Goal: Task Accomplishment & Management: Use online tool/utility

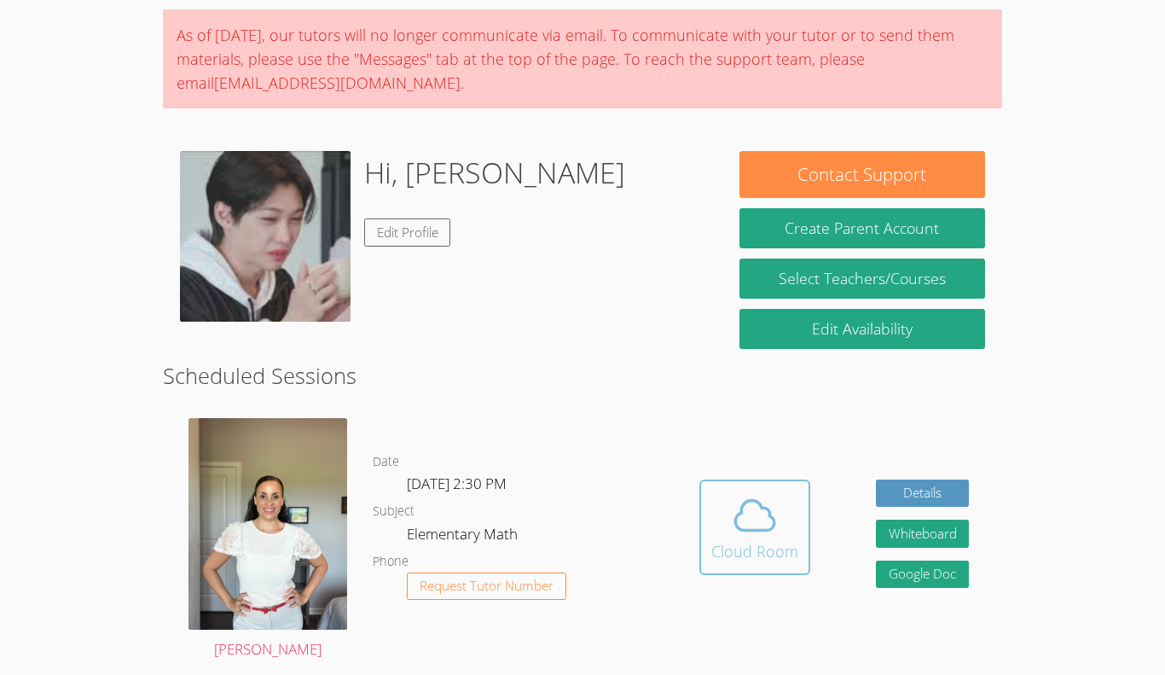
scroll to position [120, 0]
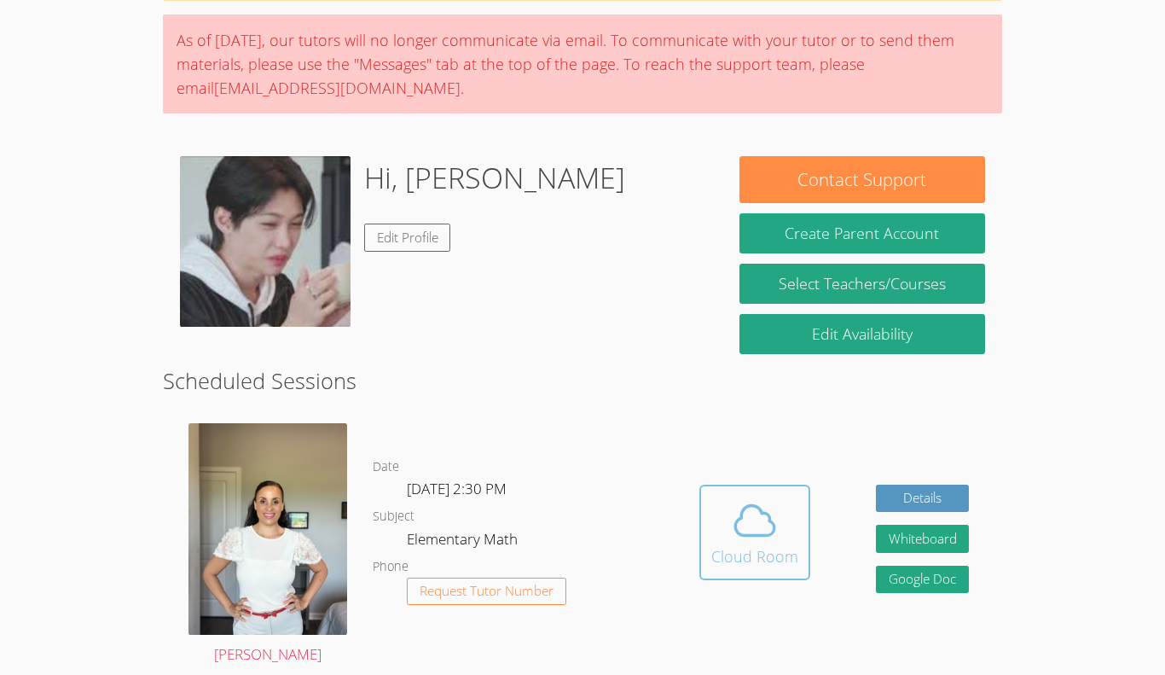
click at [764, 535] on icon at bounding box center [754, 520] width 39 height 30
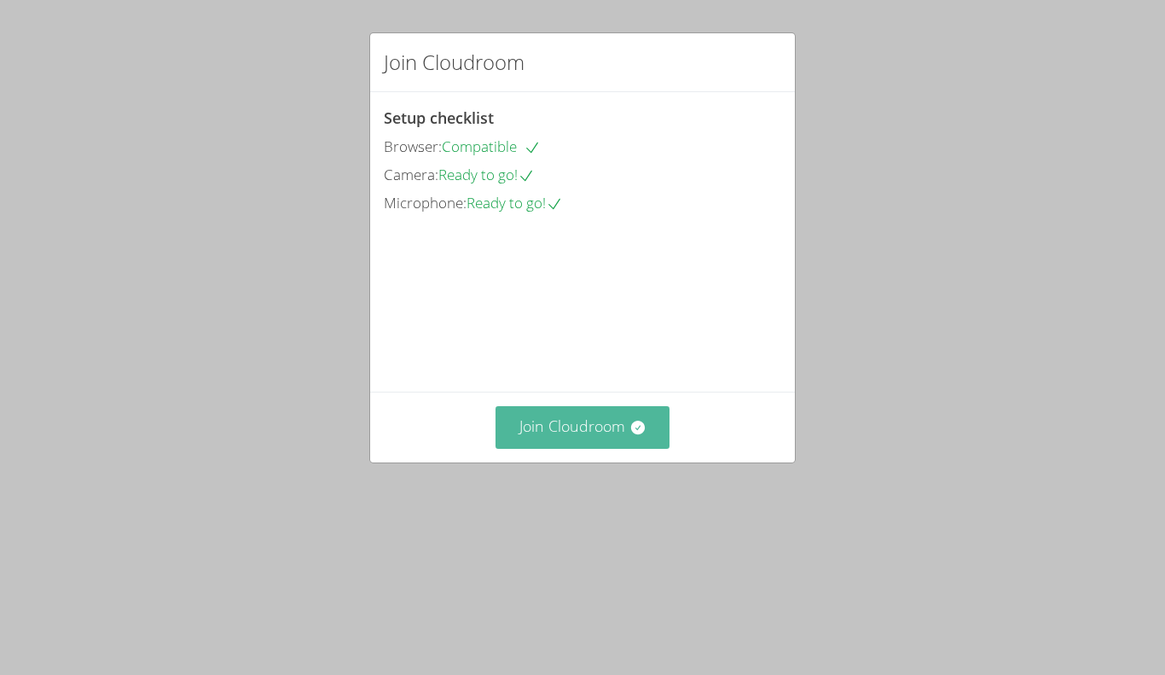
click at [591, 448] on button "Join Cloudroom" at bounding box center [583, 427] width 175 height 42
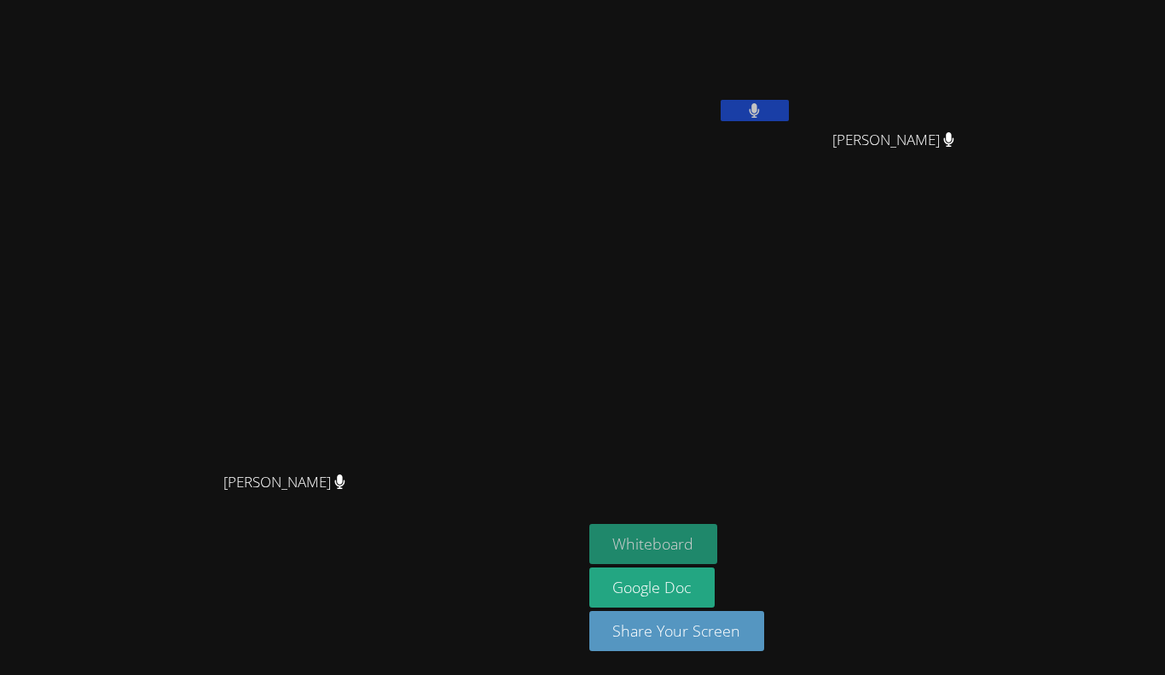
click at [718, 535] on button "Whiteboard" at bounding box center [654, 544] width 129 height 40
click at [789, 119] on button at bounding box center [755, 110] width 68 height 21
click at [764, 111] on icon at bounding box center [755, 110] width 18 height 15
click at [760, 111] on icon at bounding box center [754, 110] width 11 height 15
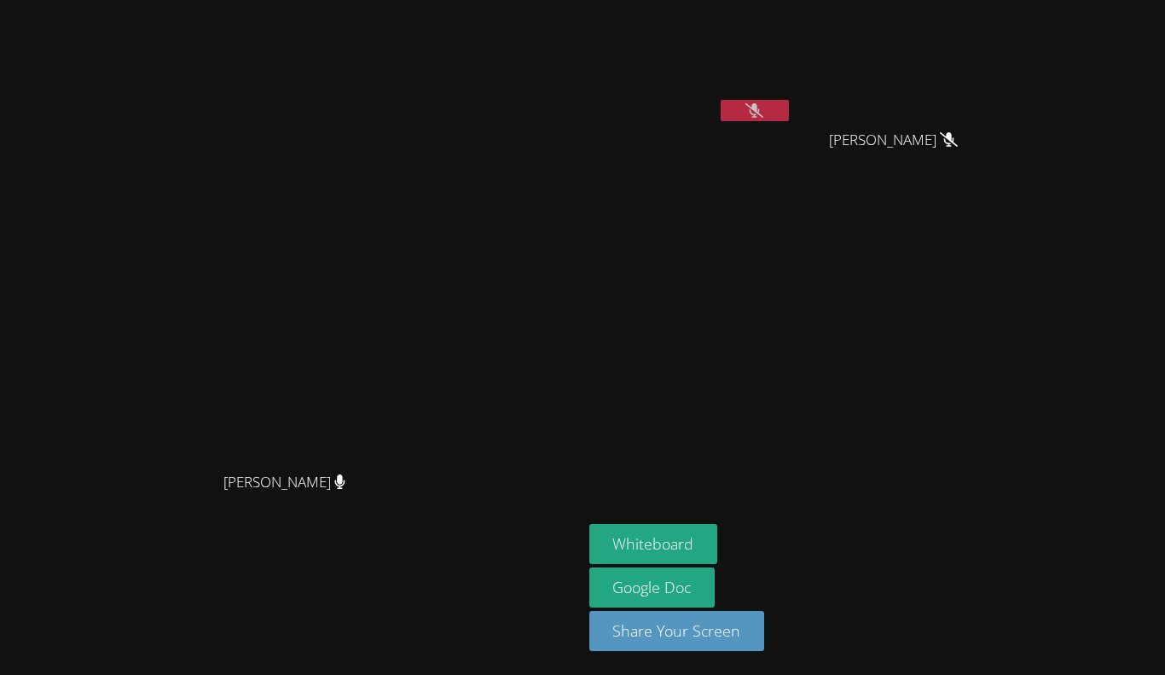
click at [1009, 434] on aside "[PERSON_NAME] [PERSON_NAME] [PERSON_NAME] Whiteboard Google Doc Share Your Scre…" at bounding box center [796, 337] width 427 height 675
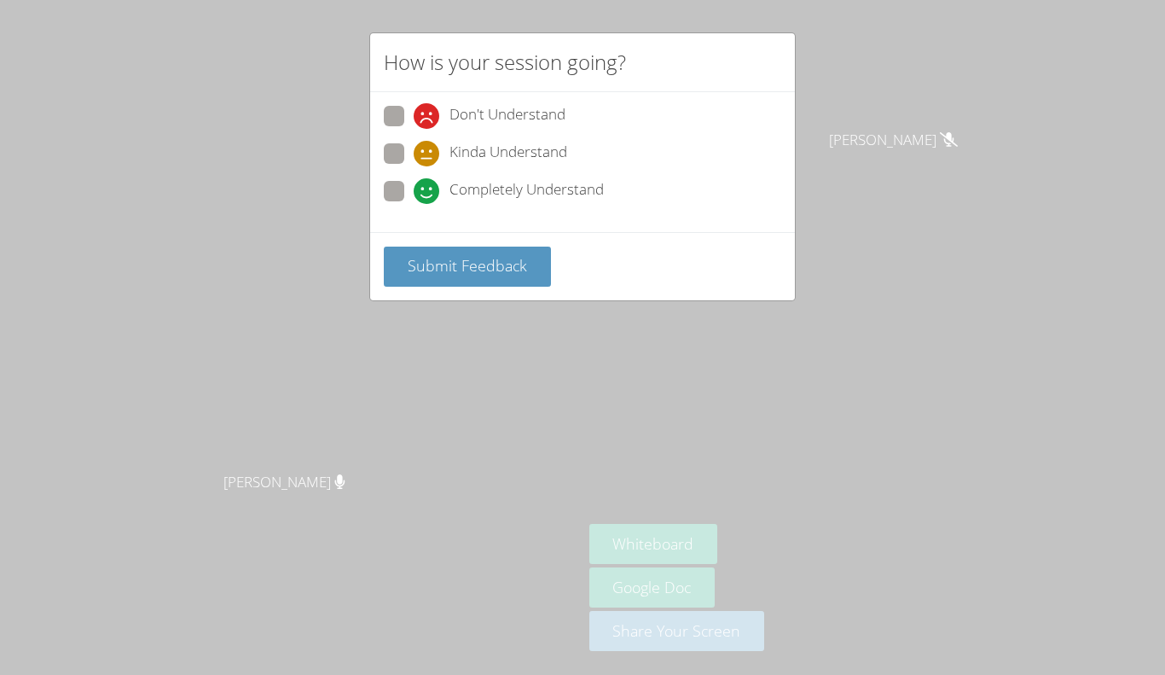
click at [414, 204] on span at bounding box center [414, 204] width 0 height 0
click at [414, 185] on input "Completely Understand" at bounding box center [421, 188] width 15 height 15
radio input "true"
click at [469, 274] on span "Submit Feedback" at bounding box center [467, 265] width 119 height 20
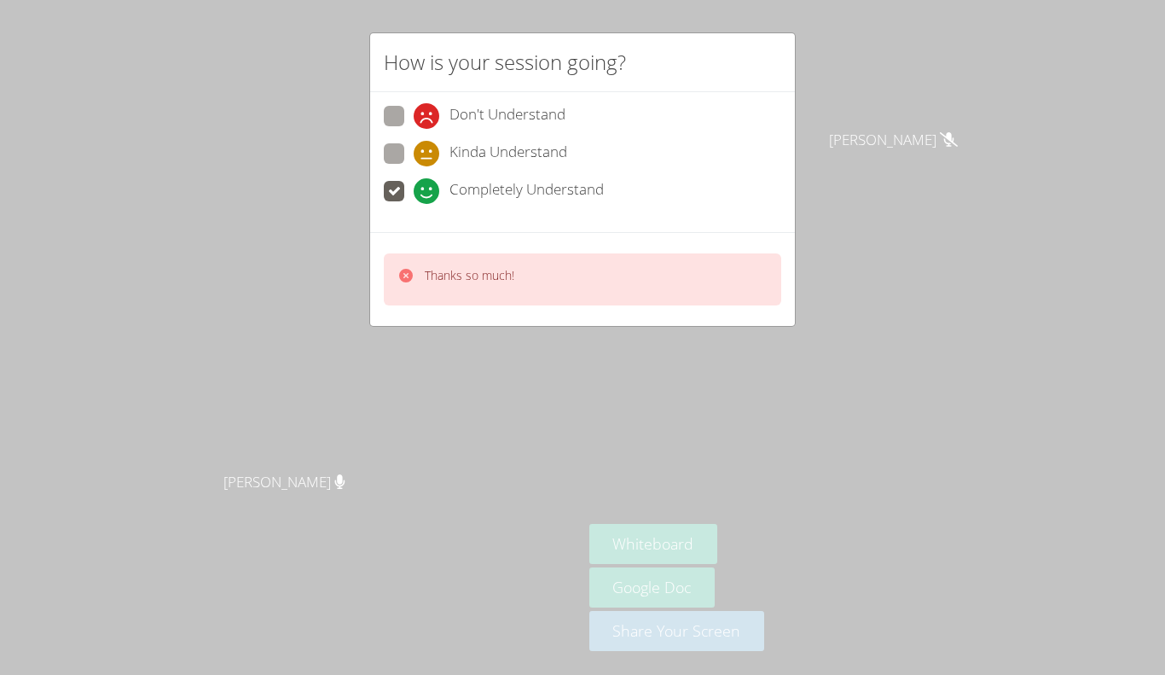
click at [579, 275] on div "Thanks so much!" at bounding box center [583, 279] width 398 height 52
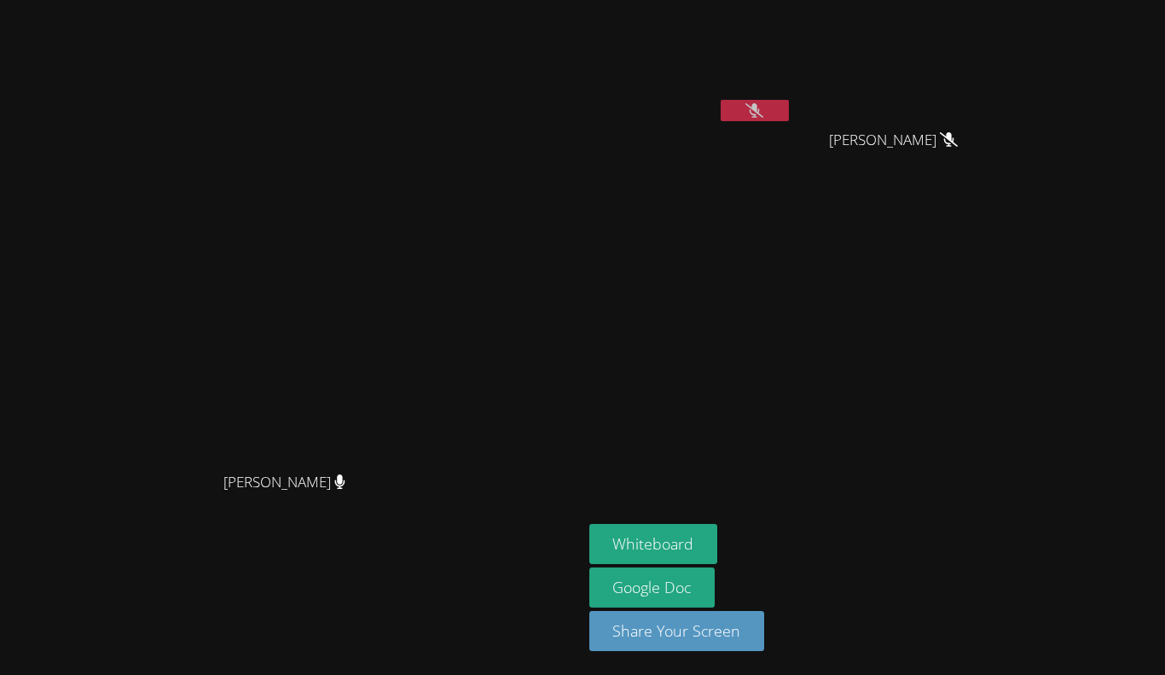
click at [356, 444] on video at bounding box center [291, 303] width 256 height 320
click at [1002, 663] on div "Whiteboard Google Doc Share Your Screen" at bounding box center [796, 594] width 413 height 141
click at [789, 108] on button at bounding box center [755, 110] width 68 height 21
click at [789, 110] on button at bounding box center [755, 110] width 68 height 21
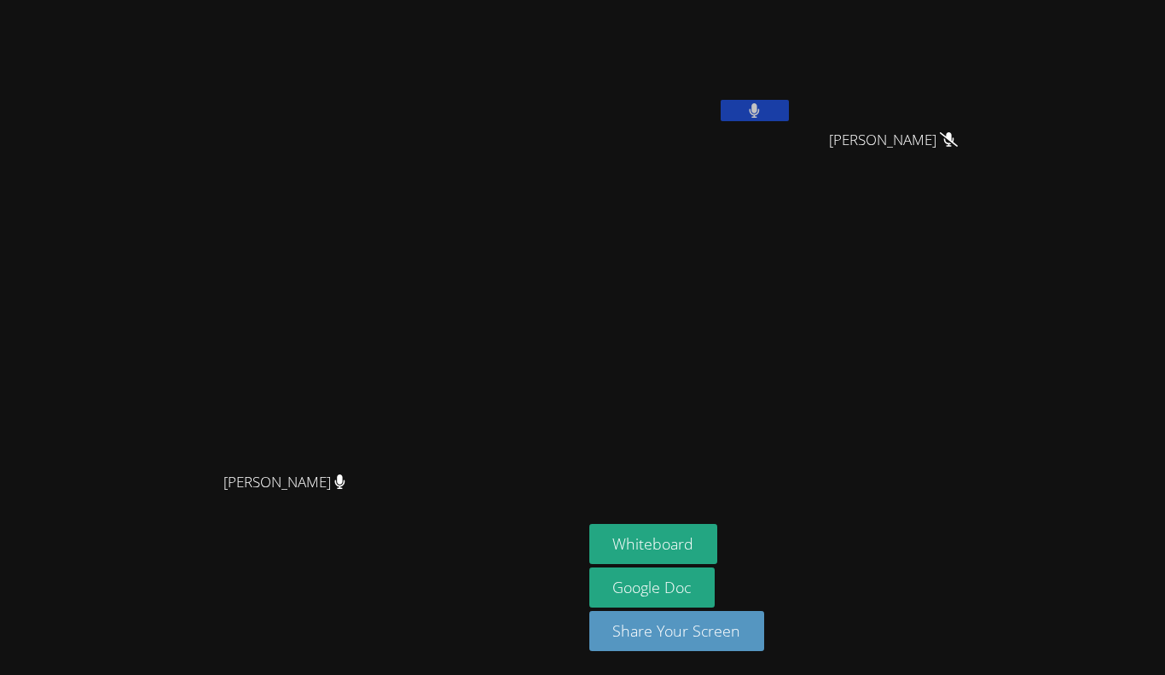
click at [789, 110] on button at bounding box center [755, 110] width 68 height 21
